Goal: Task Accomplishment & Management: Use online tool/utility

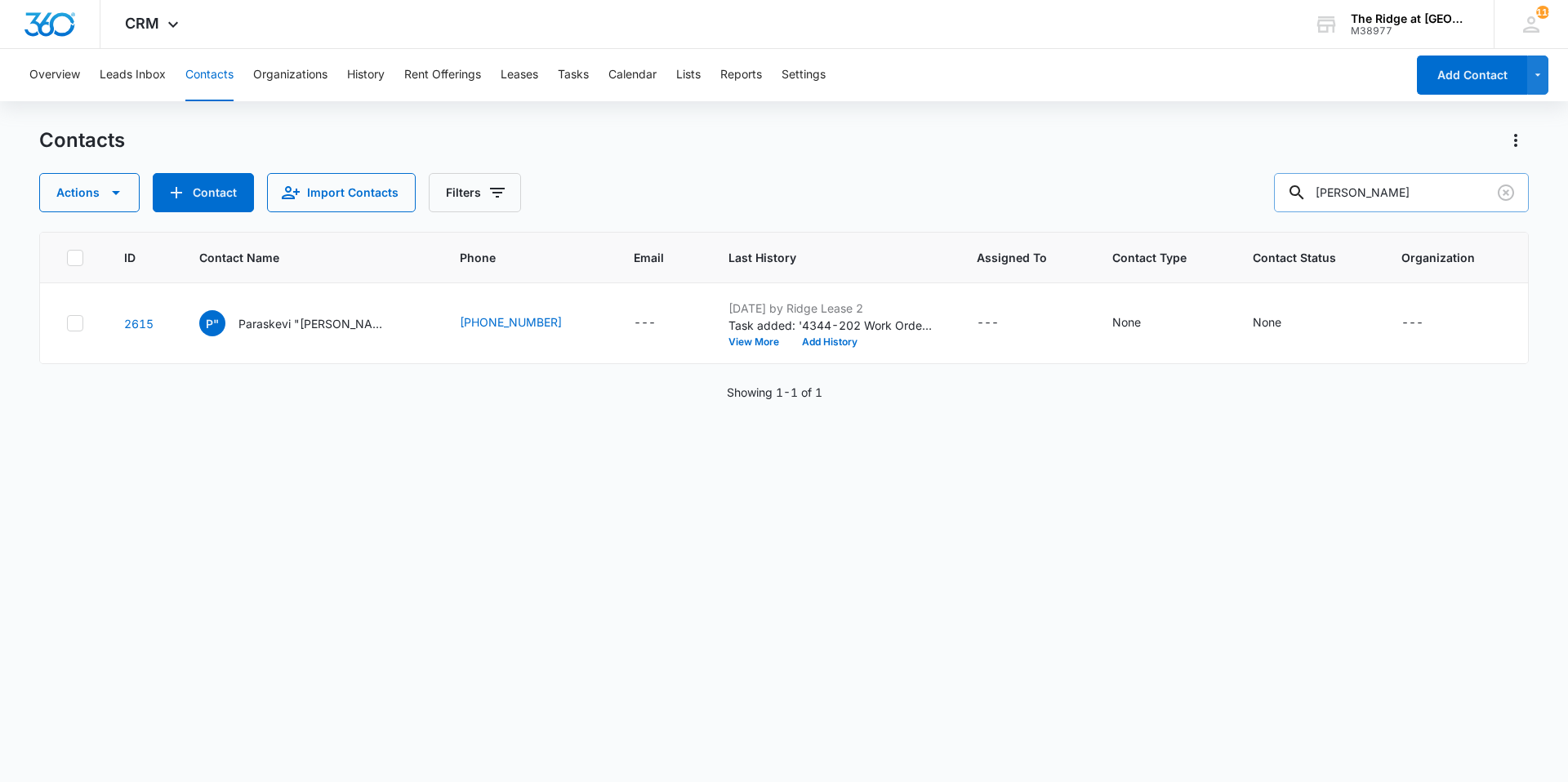
drag, startPoint x: 1401, startPoint y: 200, endPoint x: 1308, endPoint y: 188, distance: 93.8
click at [1308, 188] on div "[PERSON_NAME]" at bounding box center [1402, 193] width 255 height 40
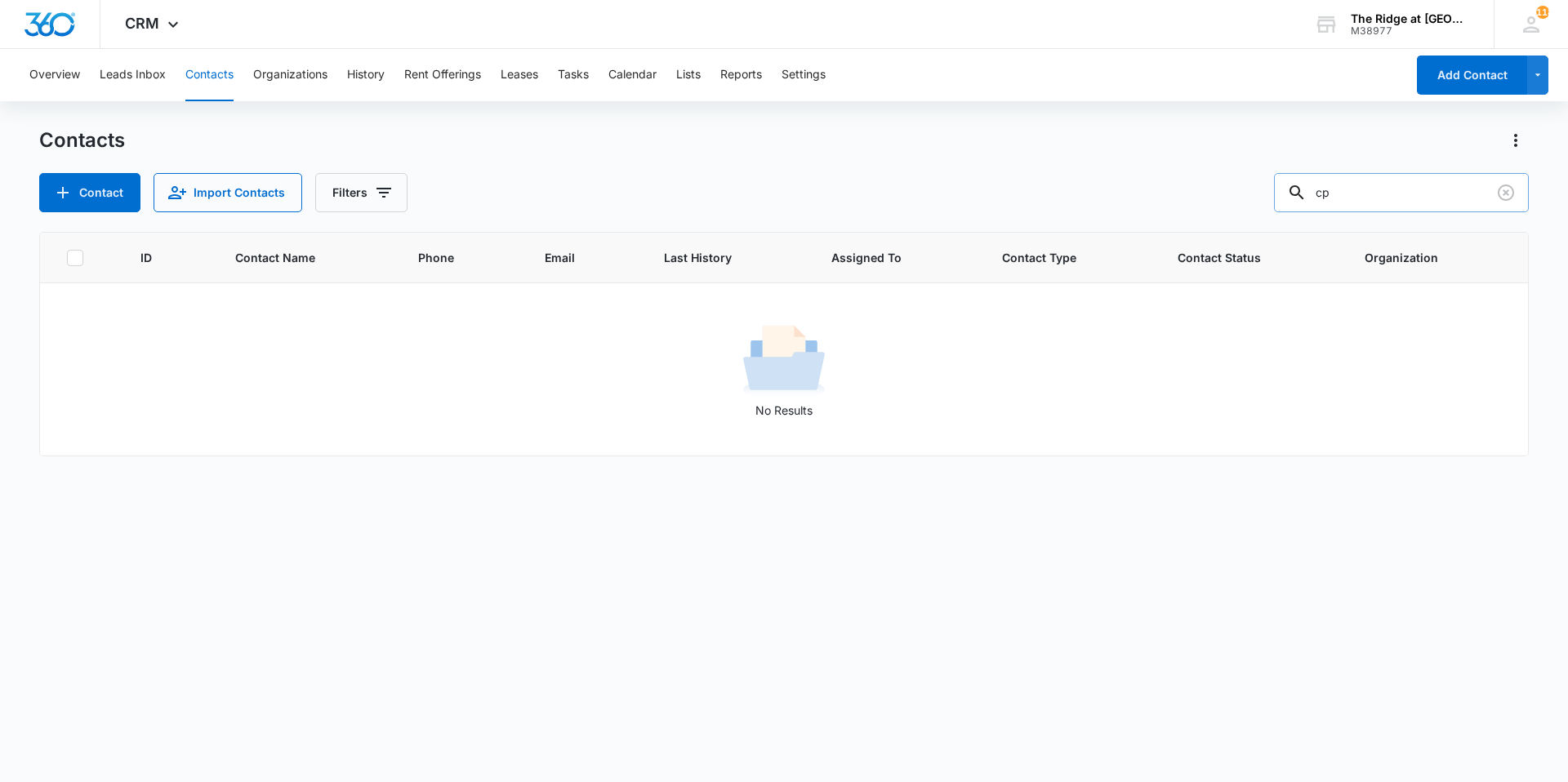
type input "c"
drag, startPoint x: 1370, startPoint y: 189, endPoint x: 1281, endPoint y: 185, distance: 89.1
click at [1287, 191] on div "Contact Import Contacts Filters q13" at bounding box center [784, 193] width 1490 height 40
type input "cpj"
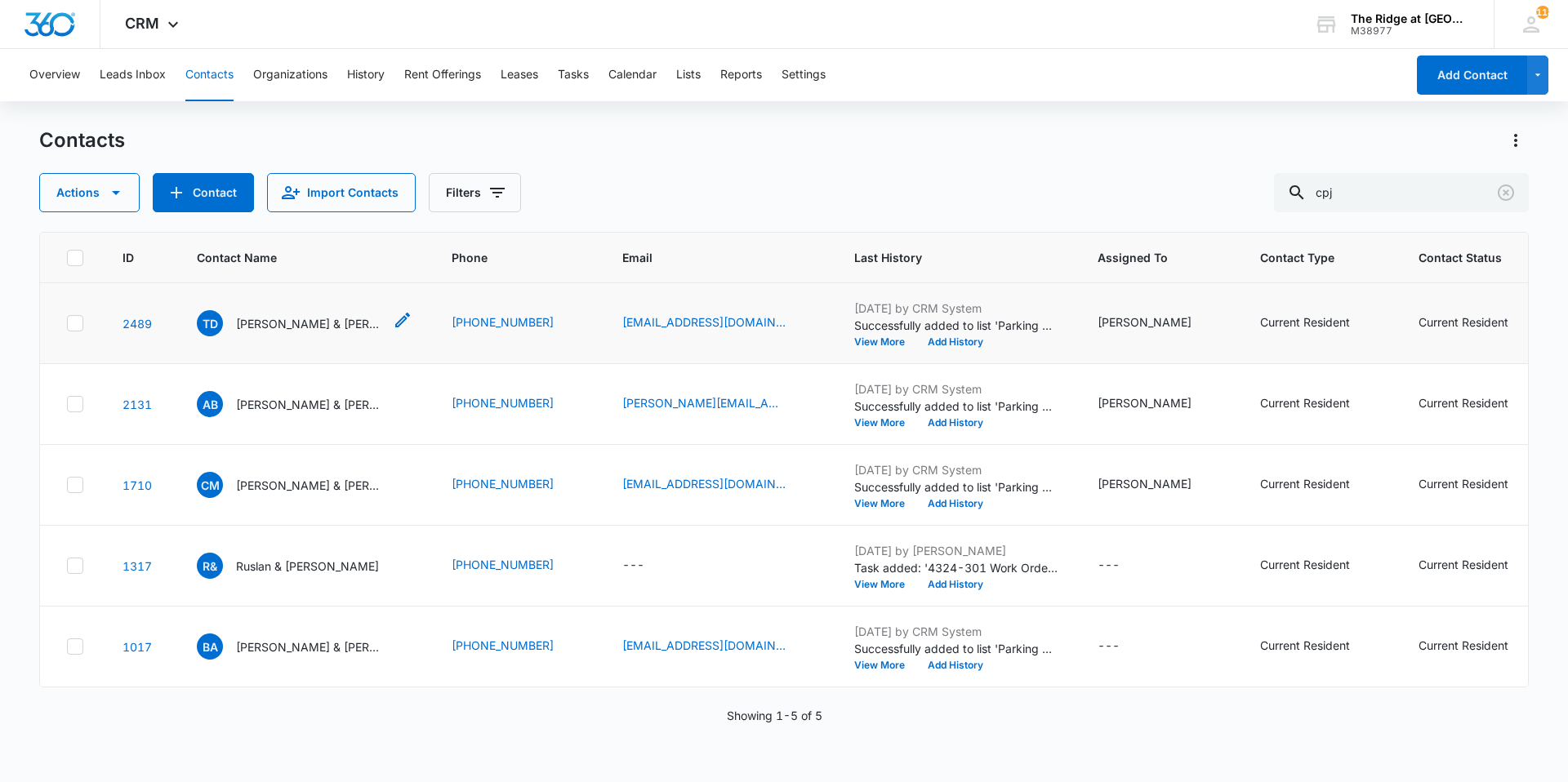
click at [275, 313] on div "[PERSON_NAME] & [PERSON_NAME]" at bounding box center [290, 323] width 186 height 26
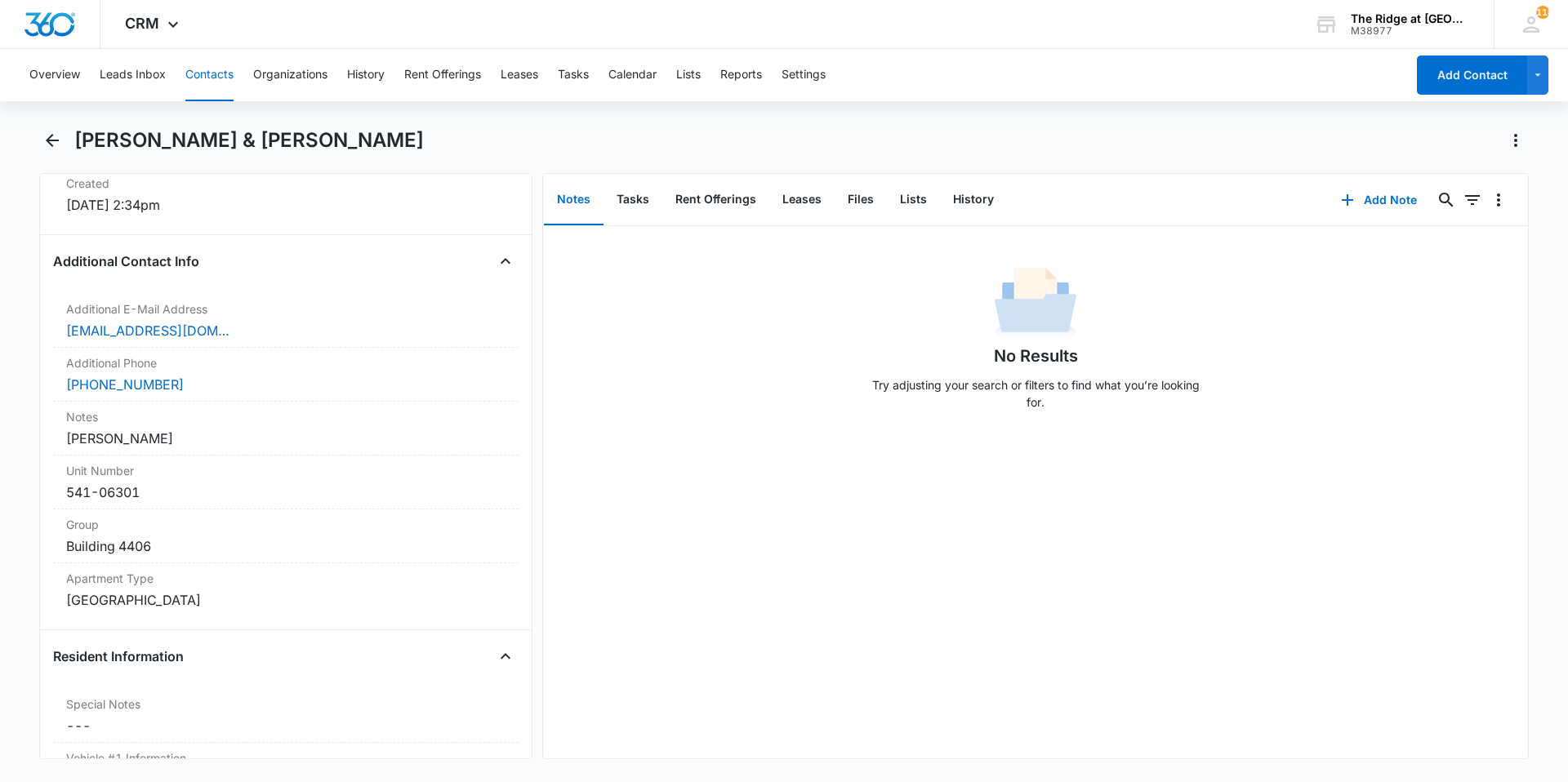
scroll to position [1551, 0]
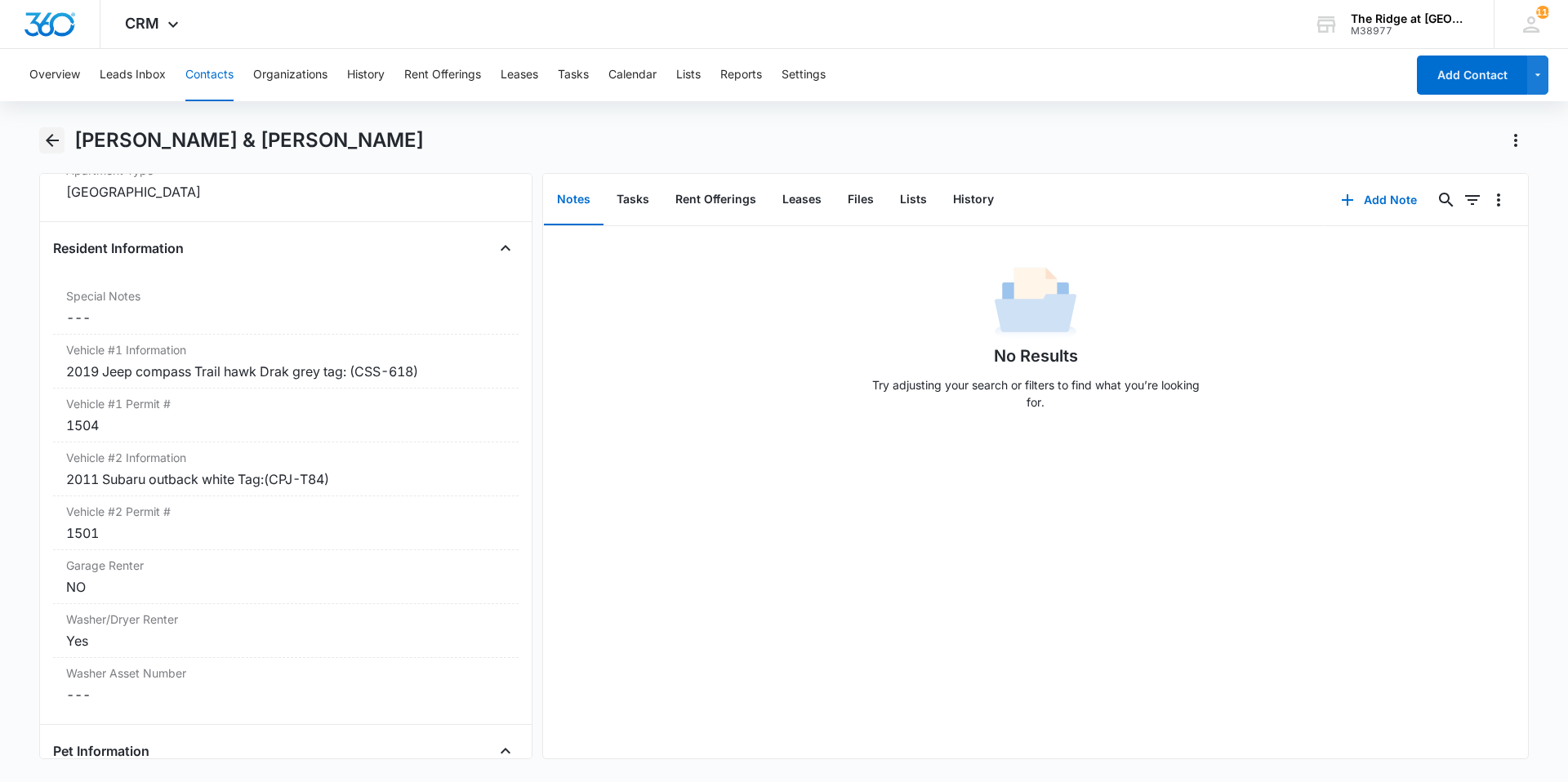
click at [49, 138] on icon "Back" at bounding box center [52, 140] width 13 height 13
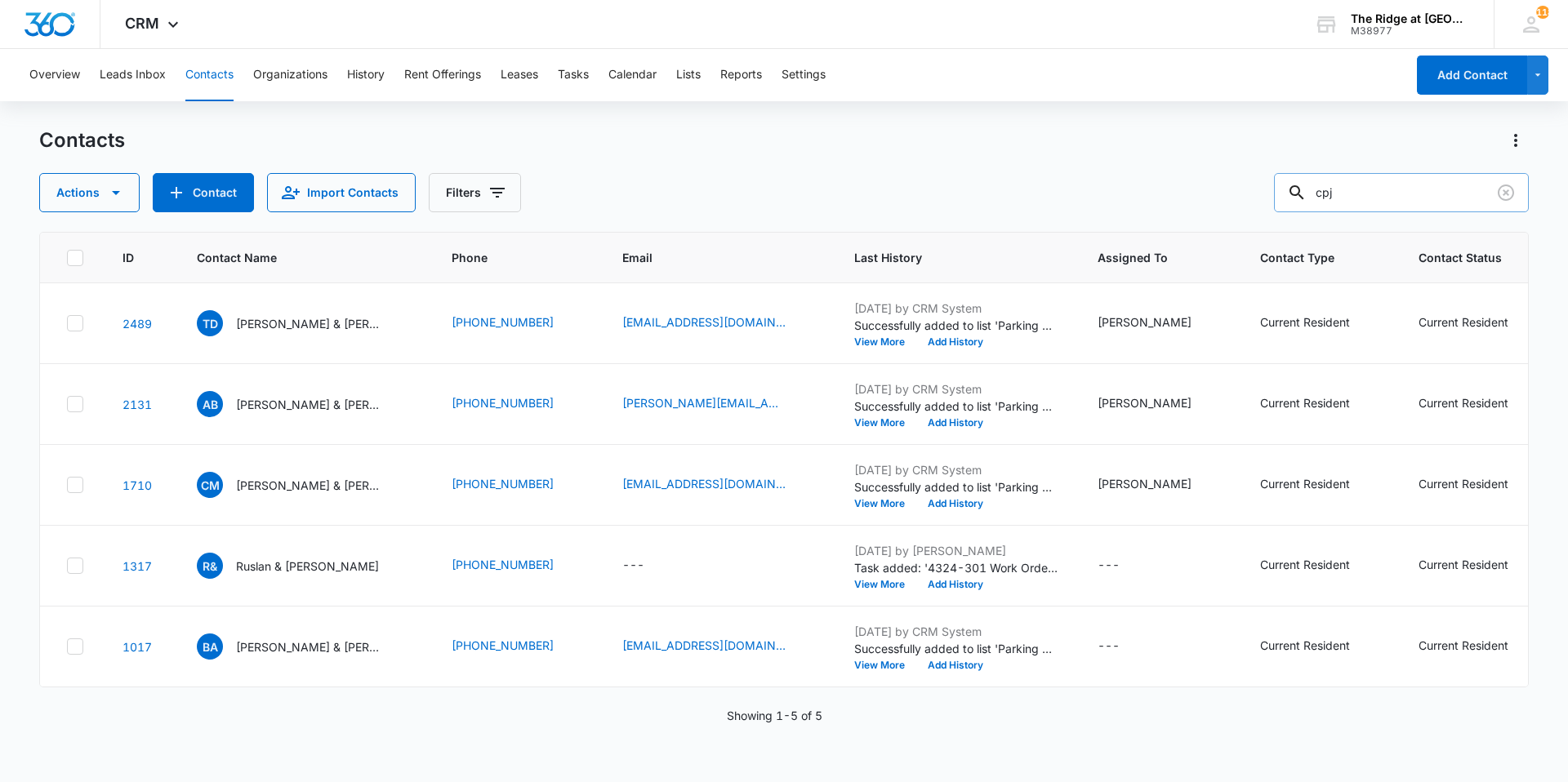
drag, startPoint x: 1351, startPoint y: 197, endPoint x: 1306, endPoint y: 199, distance: 45.0
click at [1309, 199] on div "cpj" at bounding box center [1402, 193] width 255 height 40
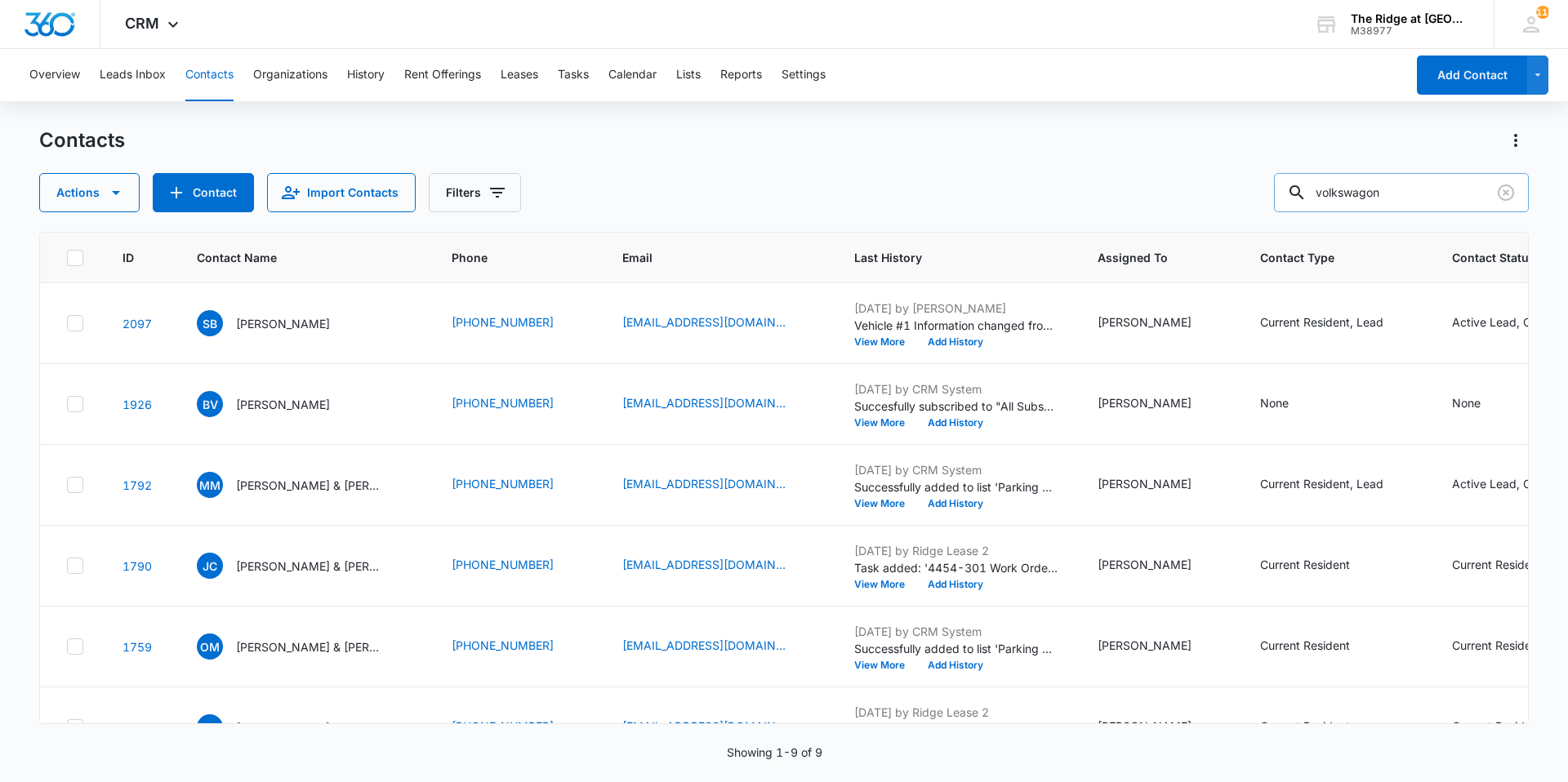
drag, startPoint x: 1407, startPoint y: 189, endPoint x: 1312, endPoint y: 176, distance: 95.9
click at [1312, 176] on div "volkswagon" at bounding box center [1402, 193] width 255 height 40
type input "passat"
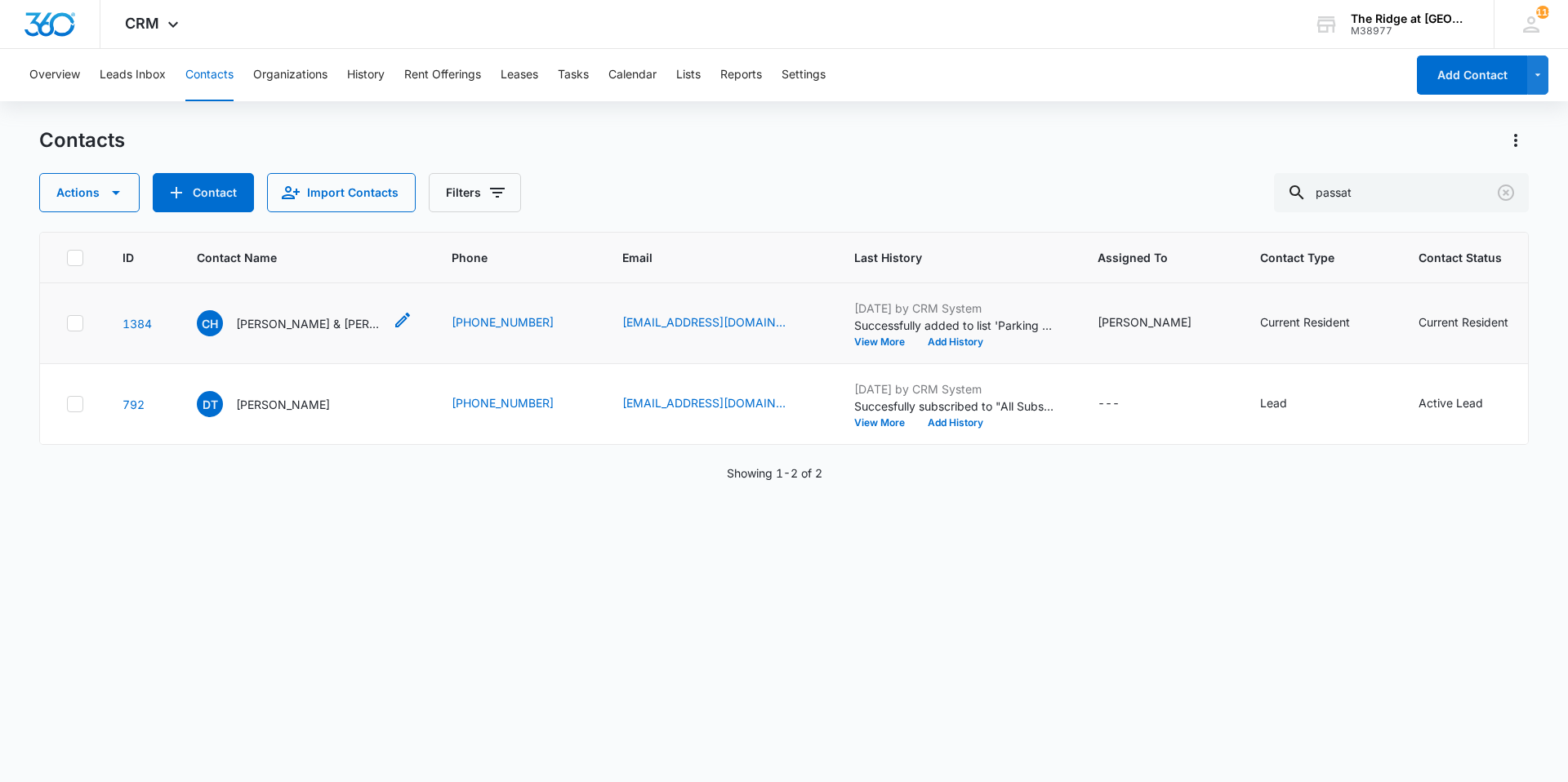
click at [291, 315] on p "[PERSON_NAME] & [PERSON_NAME]" at bounding box center [309, 323] width 147 height 17
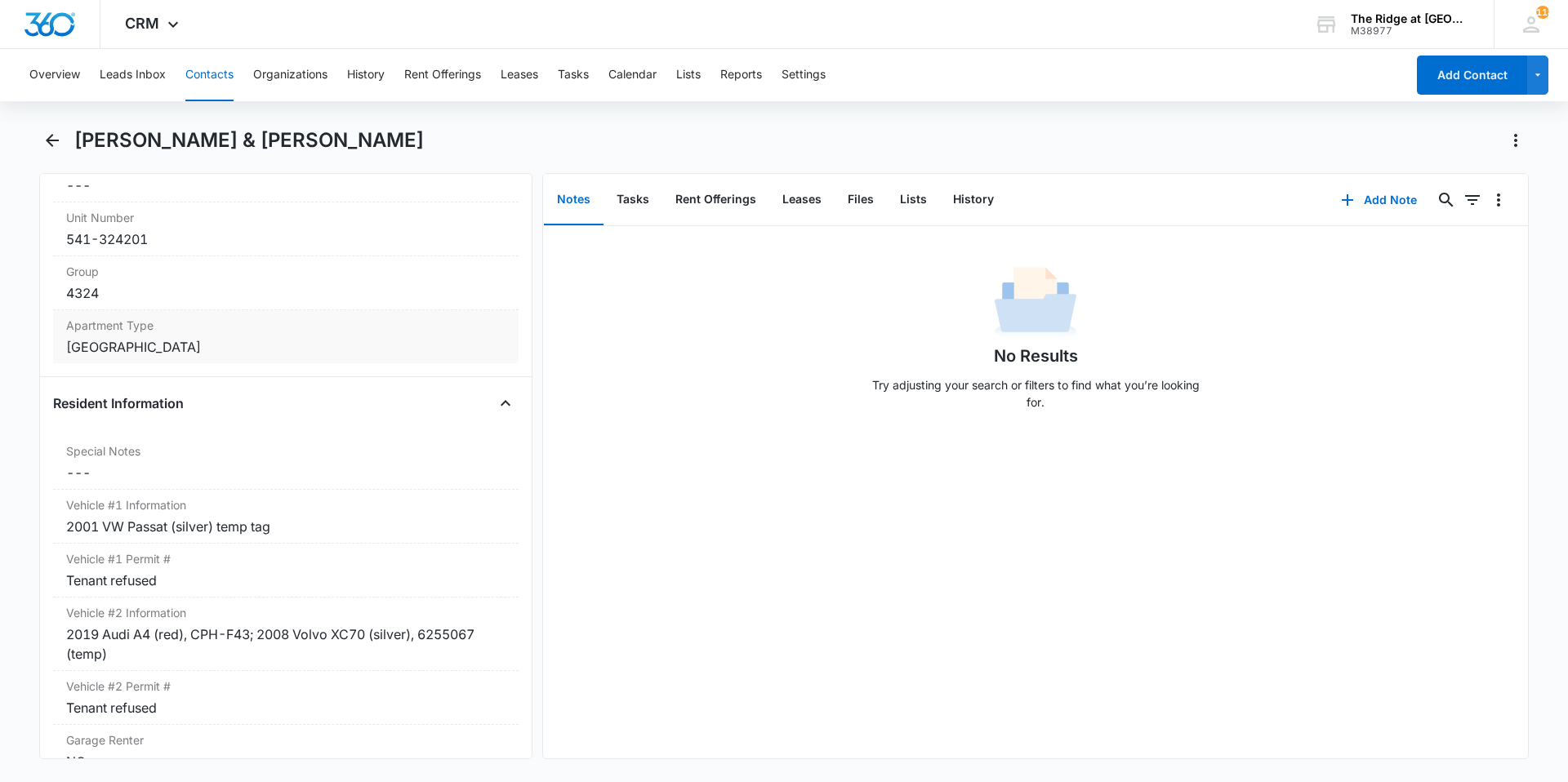
scroll to position [1469, 0]
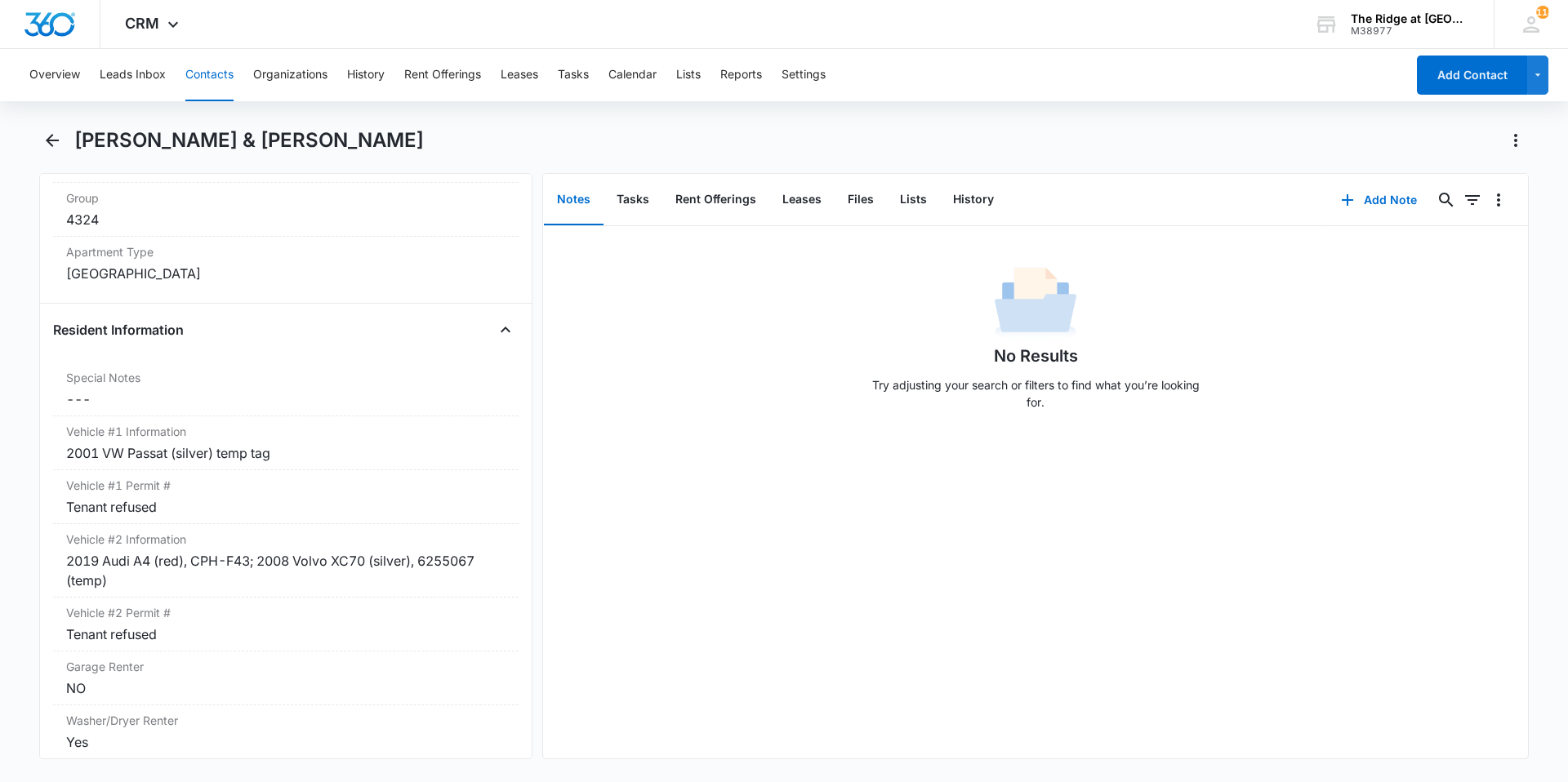
drag, startPoint x: 540, startPoint y: 588, endPoint x: 546, endPoint y: 604, distance: 17.1
click at [540, 588] on div "Remove CH [PERSON_NAME] & [PERSON_NAME] Contact Info Name Cancel Save Changes […" at bounding box center [784, 465] width 1490 height 586
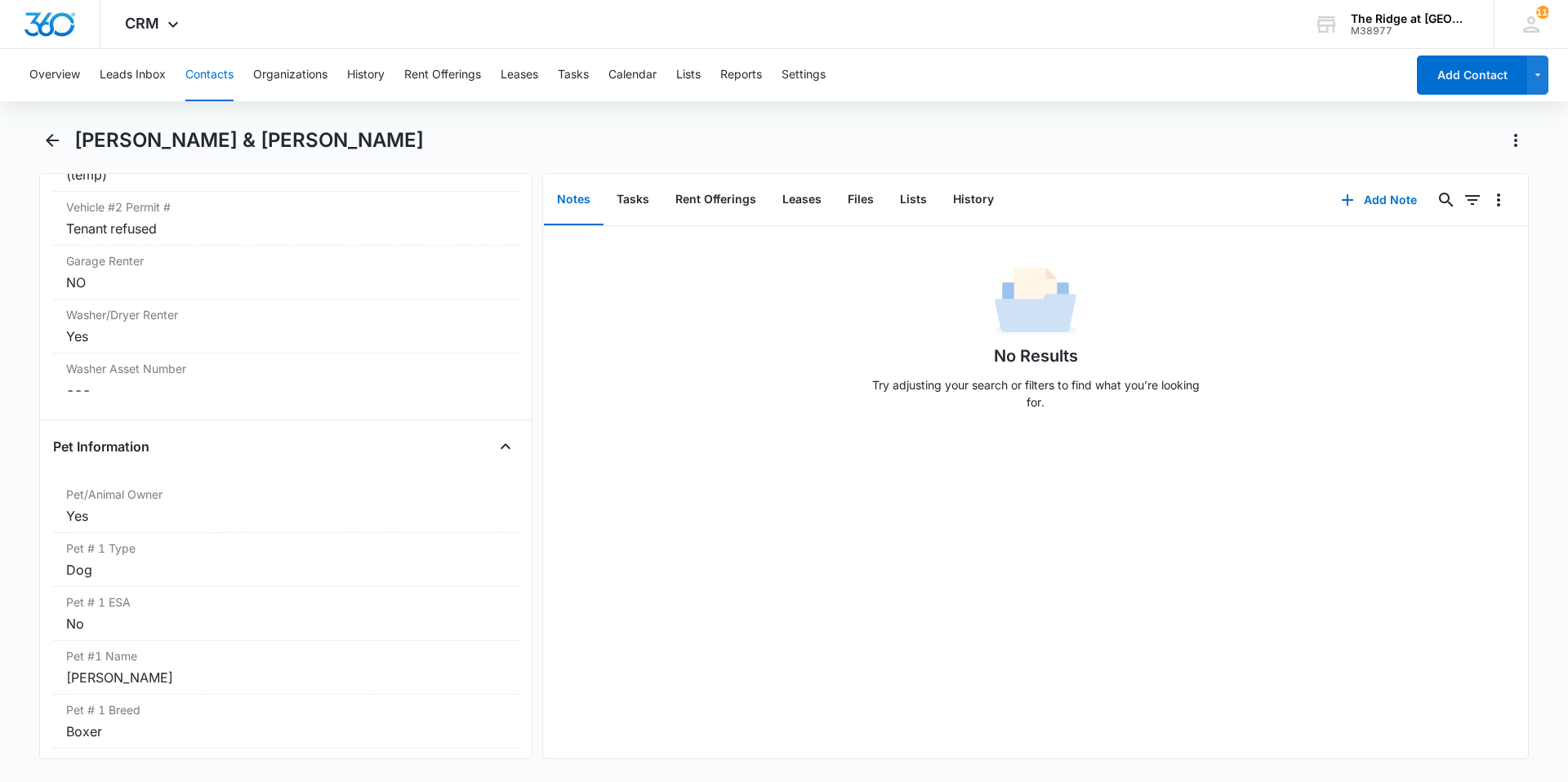
scroll to position [1878, 0]
click at [56, 139] on icon "Back" at bounding box center [52, 140] width 13 height 13
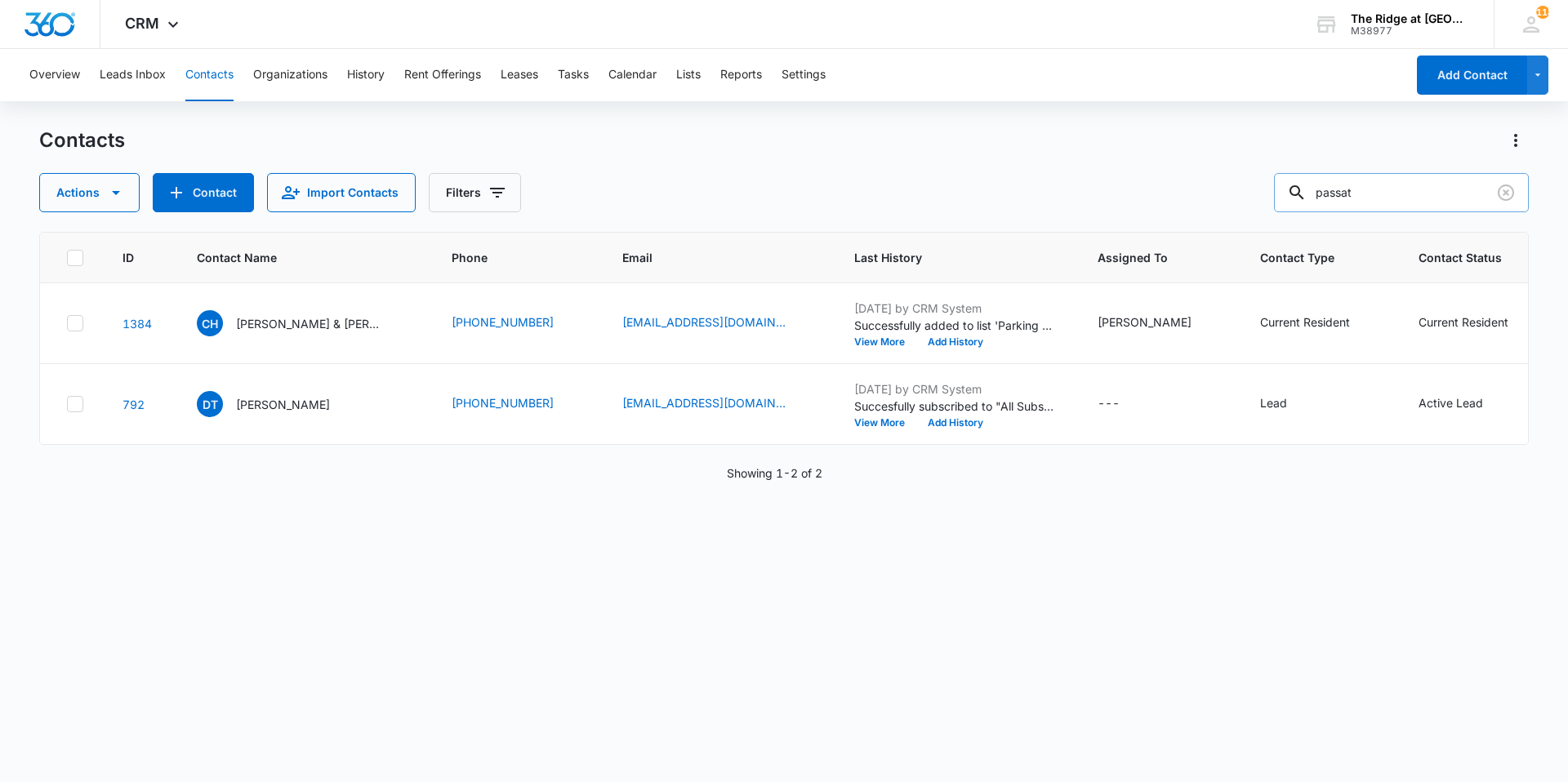
drag, startPoint x: 1375, startPoint y: 194, endPoint x: 1293, endPoint y: 199, distance: 82.2
click at [1293, 199] on input "passat" at bounding box center [1402, 193] width 255 height 40
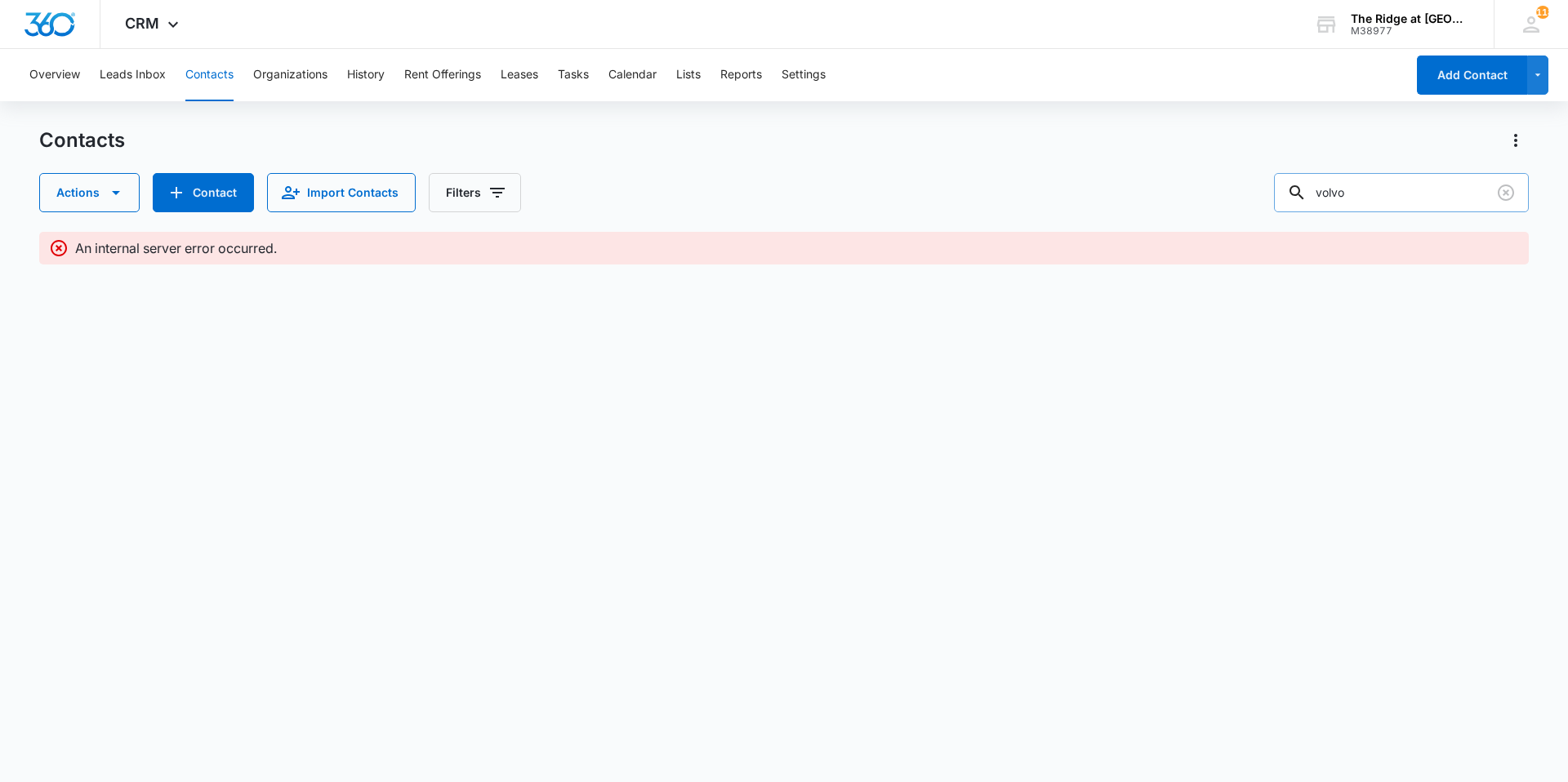
type input "volvo"
click at [588, 358] on body "CRM Apps Reputation Websites Forms CRM Email Social Content Ads Intelligence Fi…" at bounding box center [784, 391] width 1568 height 782
click at [52, 69] on button "Overview" at bounding box center [54, 75] width 51 height 52
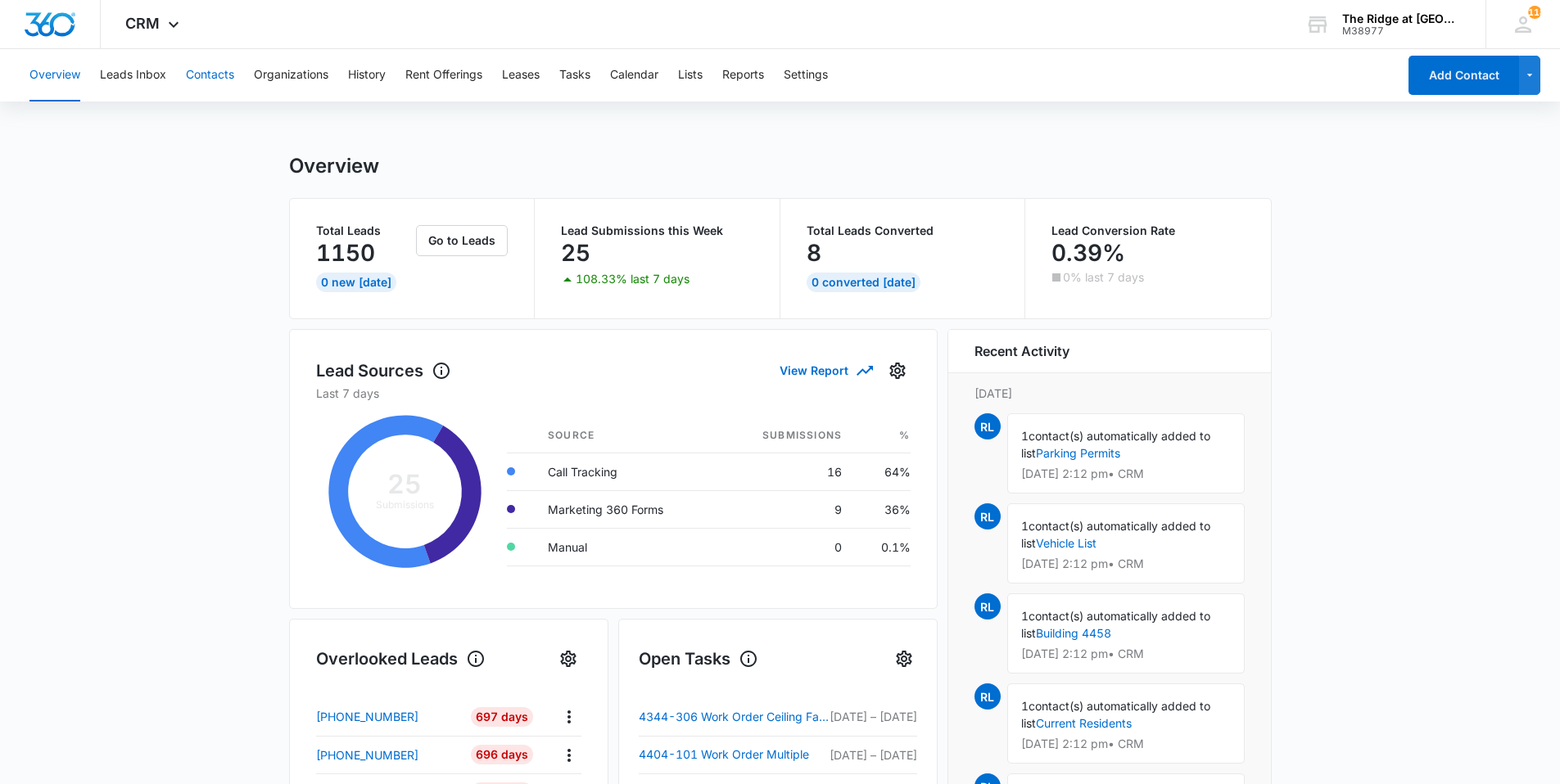
click at [230, 74] on button "Contacts" at bounding box center [210, 75] width 48 height 53
